Goal: Information Seeking & Learning: Learn about a topic

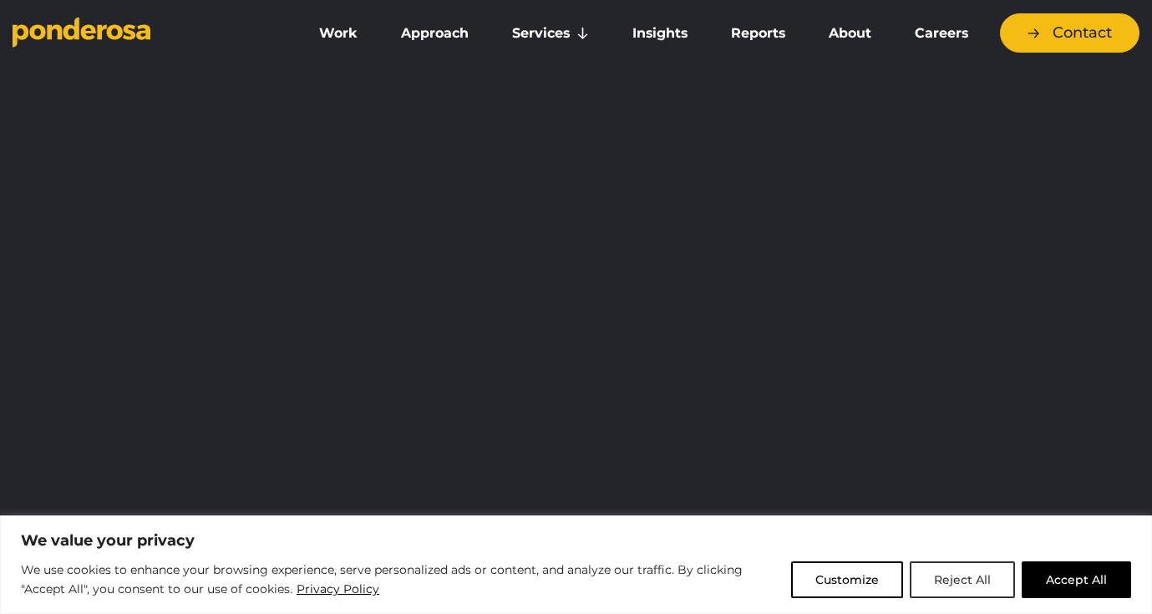
click at [956, 581] on button "Reject All" at bounding box center [962, 579] width 105 height 37
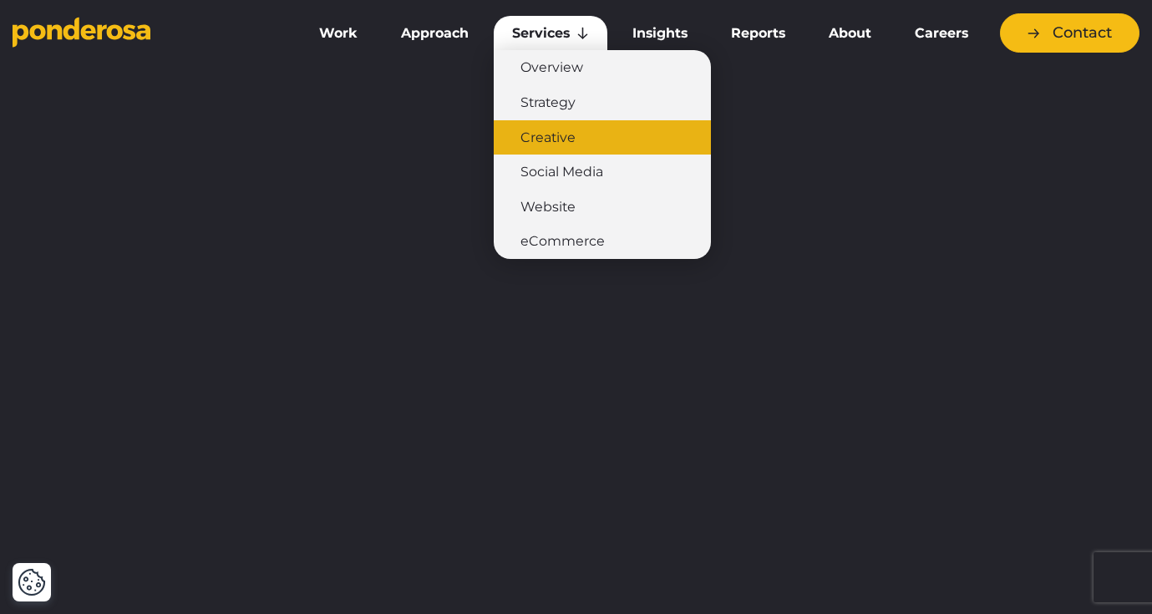
click at [564, 136] on link "Creative" at bounding box center [602, 137] width 217 height 35
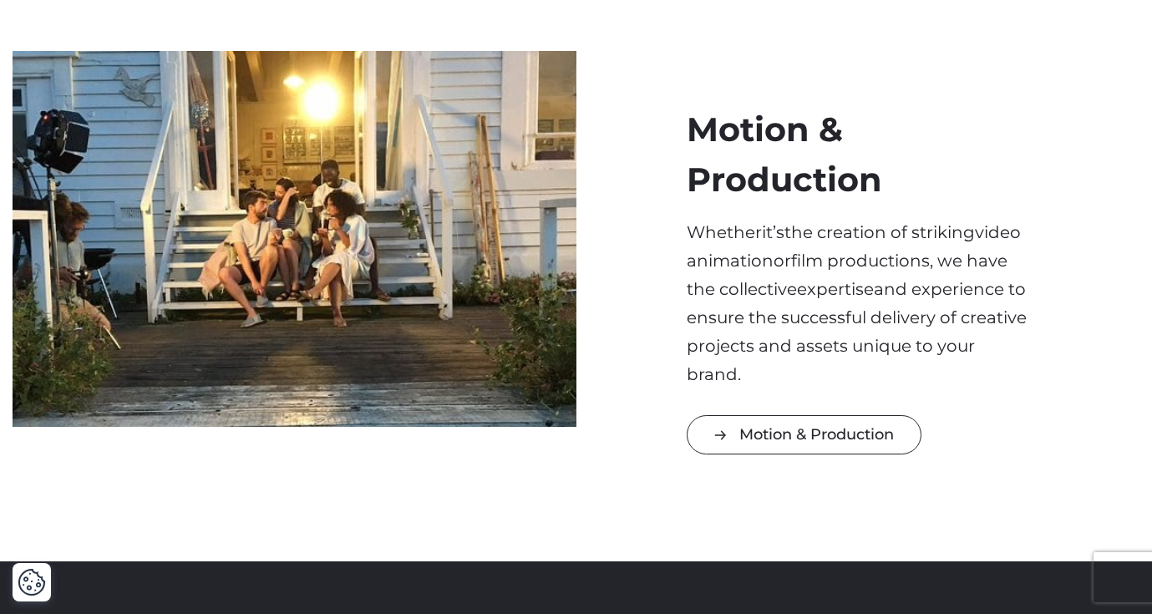
scroll to position [2042, 0]
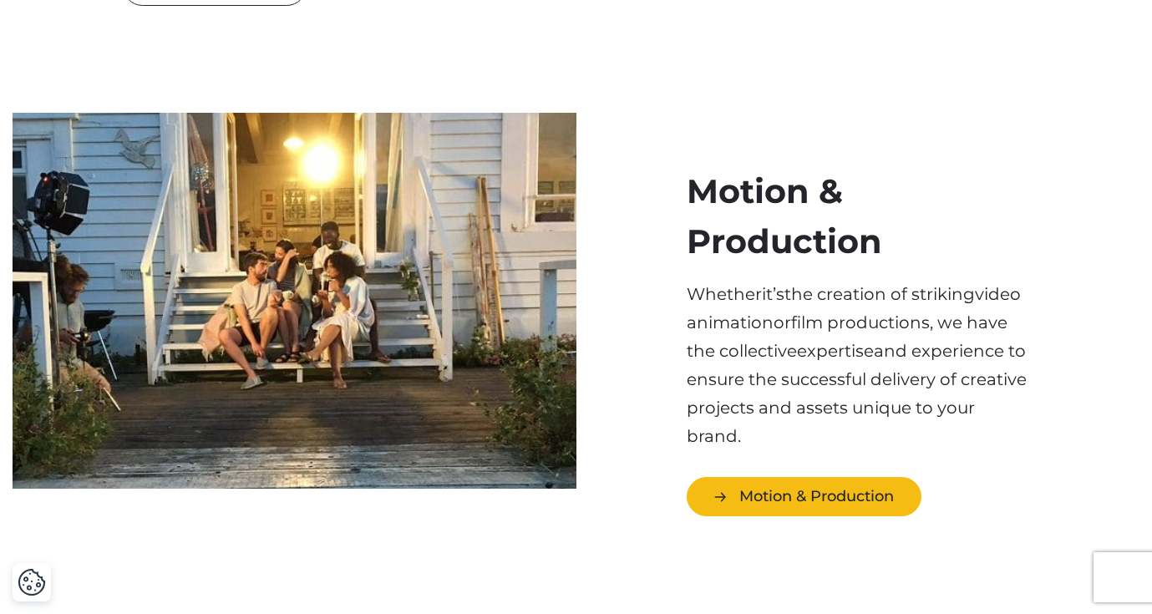
click at [798, 477] on link "Motion & Production" at bounding box center [804, 496] width 235 height 39
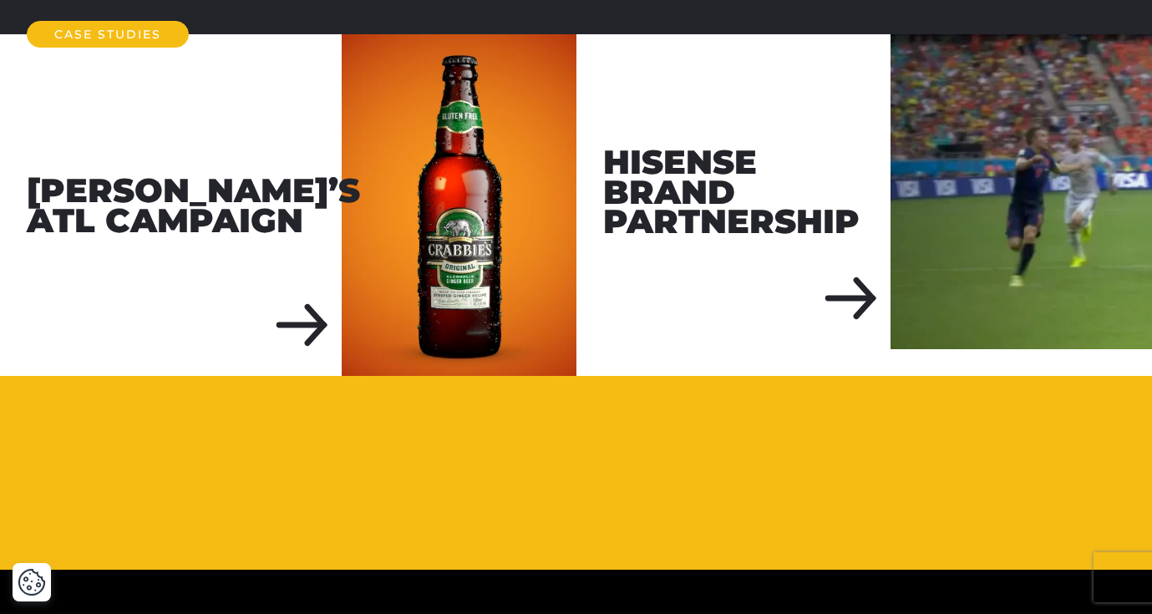
scroll to position [2501, 0]
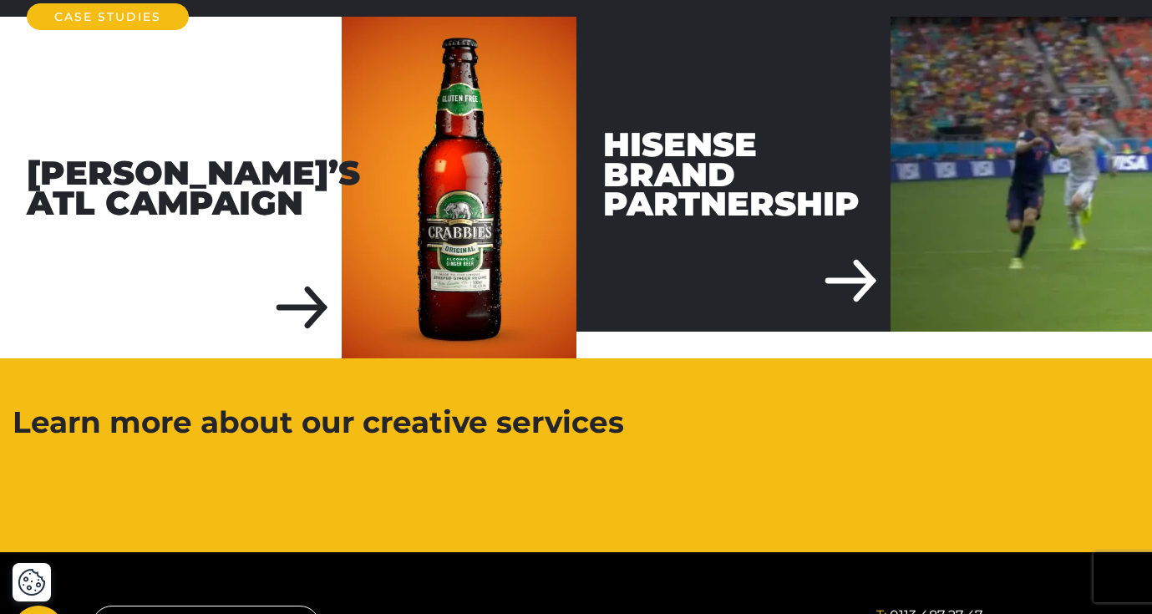
click at [862, 332] on div "Hisense Brand Partnership" at bounding box center [733, 174] width 315 height 315
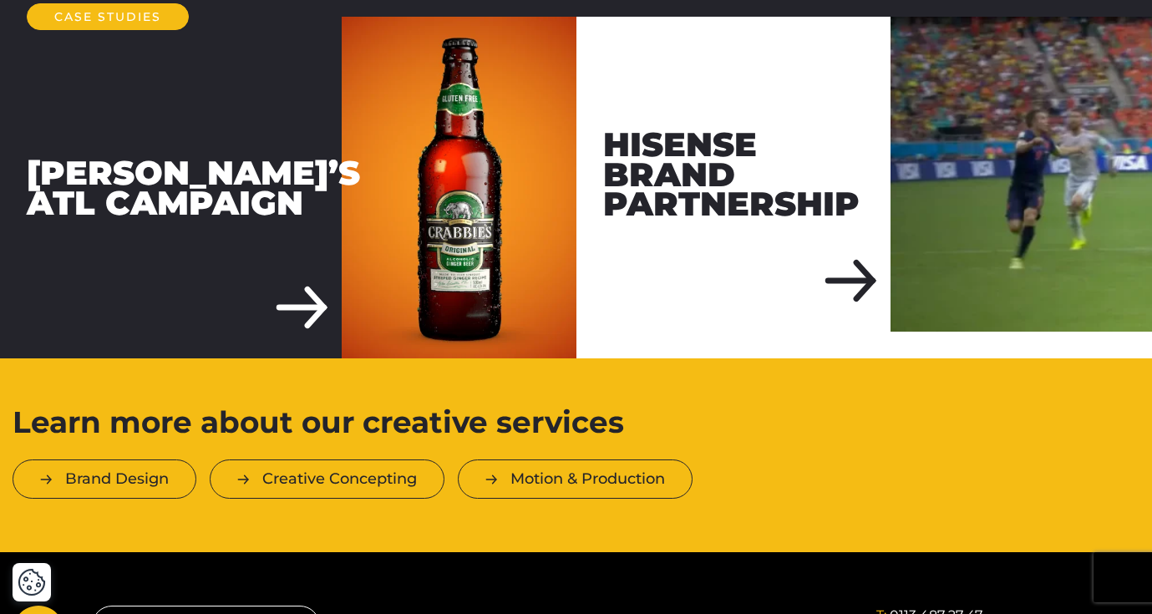
click at [294, 275] on div "Crabbie’s ATL Campaign" at bounding box center [171, 188] width 342 height 342
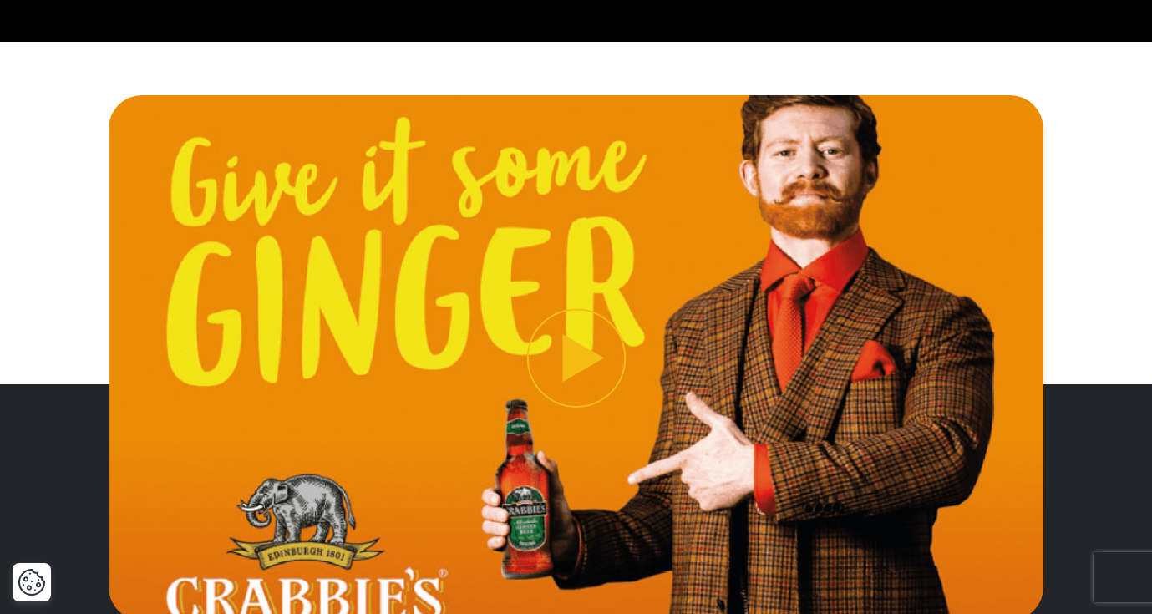
scroll to position [485, 0]
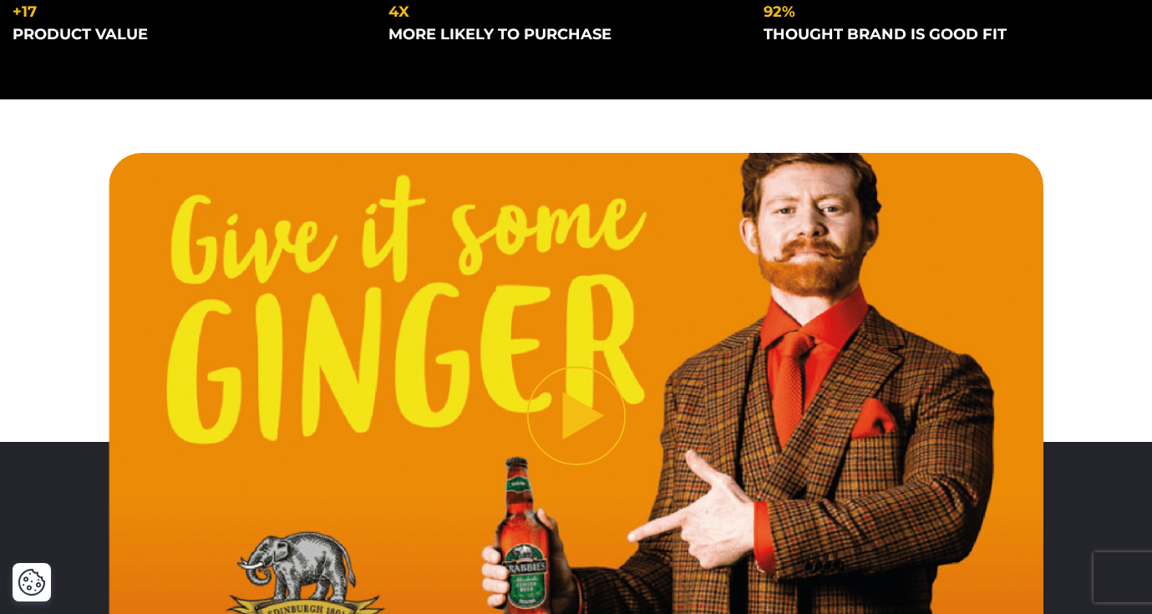
click at [574, 408] on button "Play video" at bounding box center [576, 416] width 935 height 526
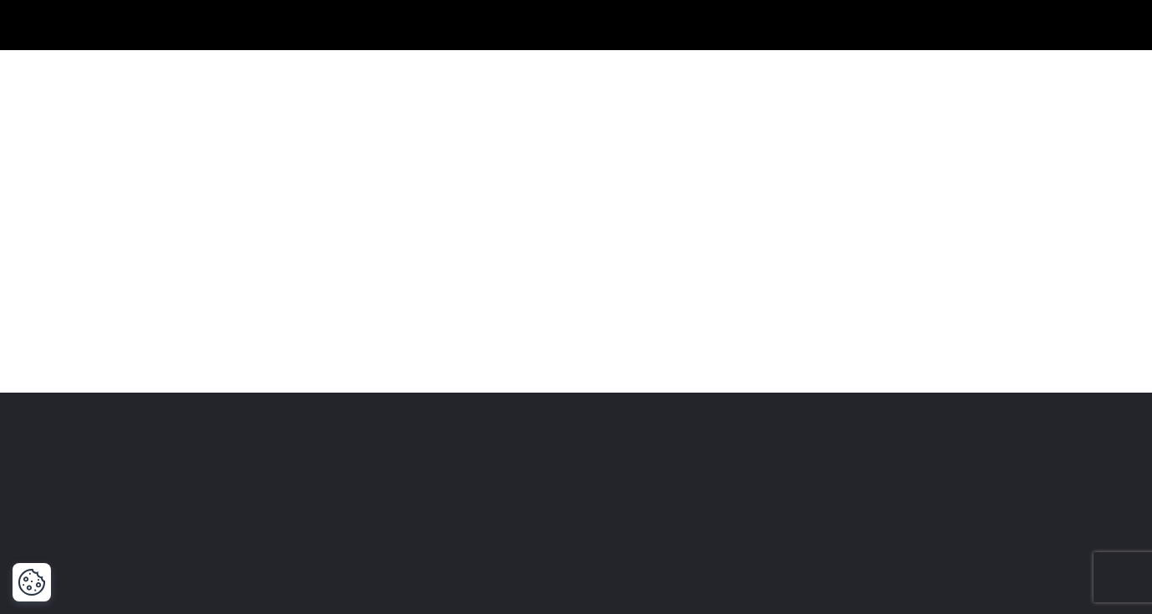
scroll to position [550, 0]
